Goal: Navigation & Orientation: Understand site structure

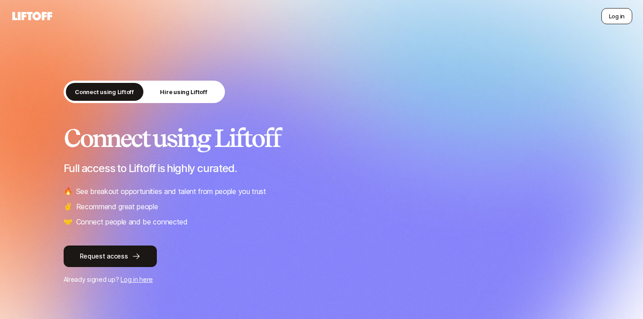
click at [609, 17] on button "Log in" at bounding box center [617, 16] width 31 height 16
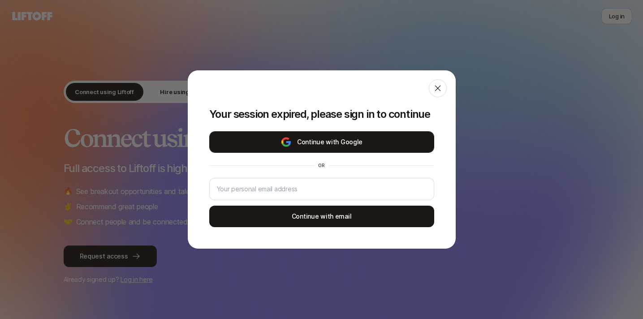
click at [350, 139] on button "Continue with Google" at bounding box center [321, 142] width 225 height 22
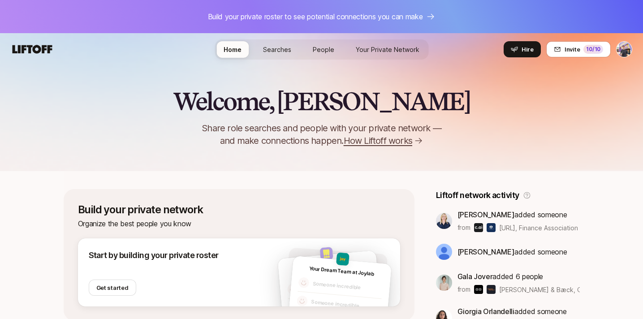
click at [281, 50] on span "Searches" at bounding box center [277, 50] width 28 height 8
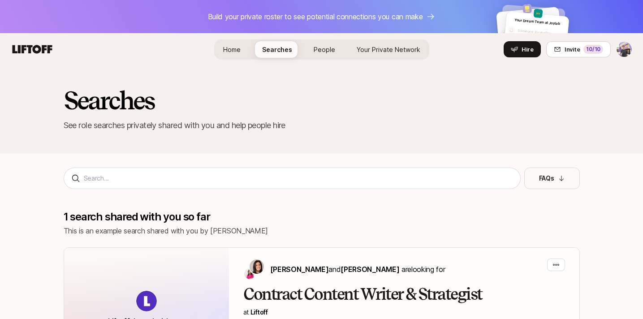
click at [240, 46] on span "Home" at bounding box center [231, 50] width 17 height 8
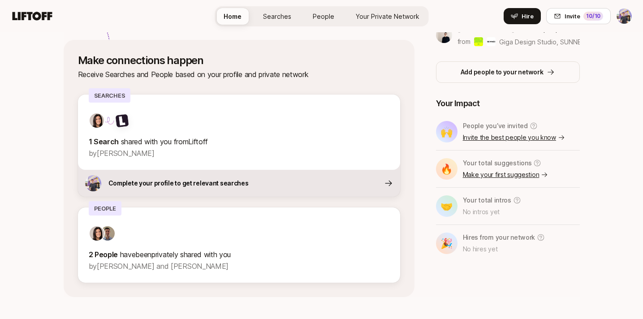
scroll to position [318, 0]
click at [277, 27] on div "Home Searches People Your Private Network Your Network Hire" at bounding box center [322, 16] width 214 height 32
click at [274, 20] on span "Searches" at bounding box center [277, 16] width 28 height 9
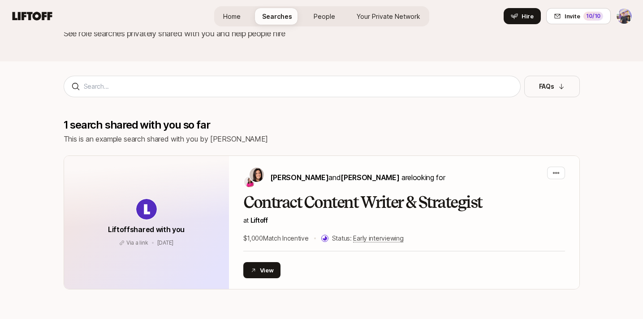
scroll to position [80, 0]
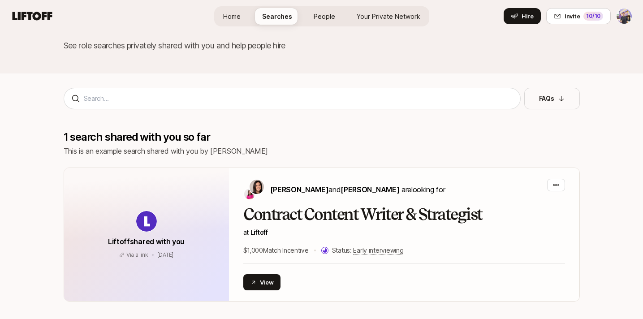
click at [325, 13] on span "People" at bounding box center [325, 17] width 22 height 8
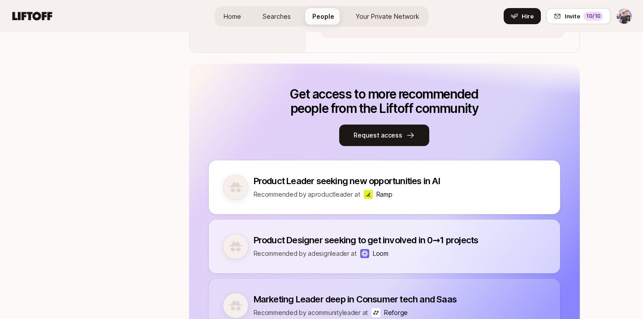
scroll to position [608, 0]
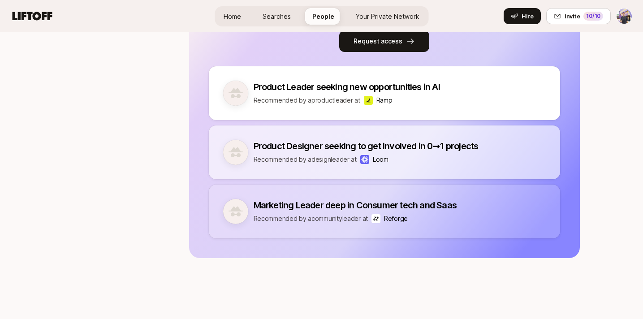
click at [384, 30] on div "Home Searches People Your Private Network Your Network Hire" at bounding box center [322, 16] width 214 height 32
click at [380, 20] on span "Your Private Network" at bounding box center [388, 17] width 64 height 8
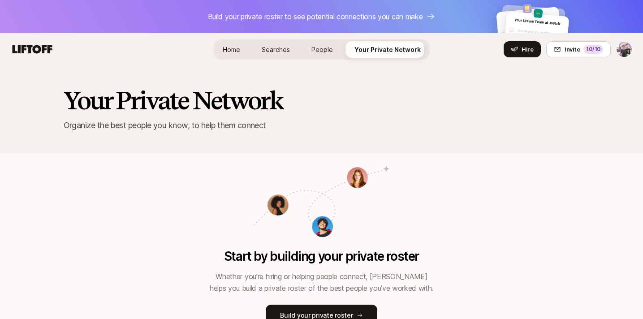
click at [285, 45] on span "Searches" at bounding box center [276, 49] width 28 height 9
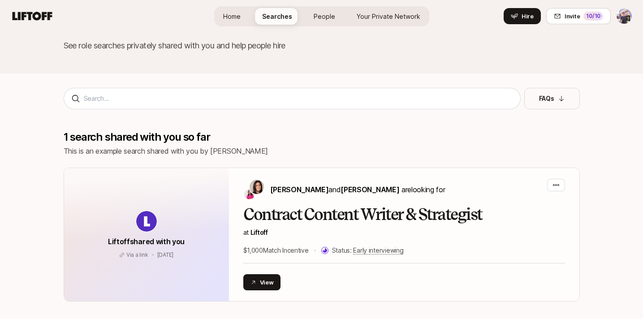
click at [243, 51] on p "See role searches privately shared with you and help people hire" at bounding box center [322, 45] width 516 height 13
click at [235, 16] on span "Home" at bounding box center [231, 17] width 17 height 8
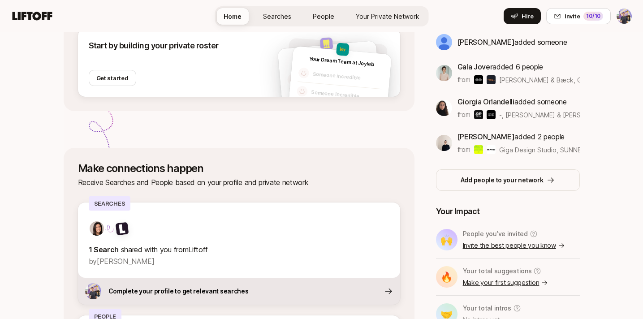
scroll to position [332, 0]
